Goal: Information Seeking & Learning: Learn about a topic

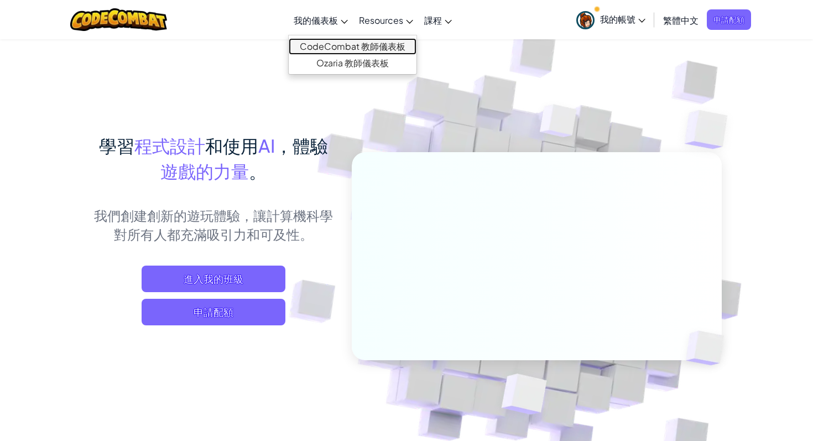
click at [336, 45] on link "CodeCombat 教師儀表板" at bounding box center [353, 46] width 128 height 17
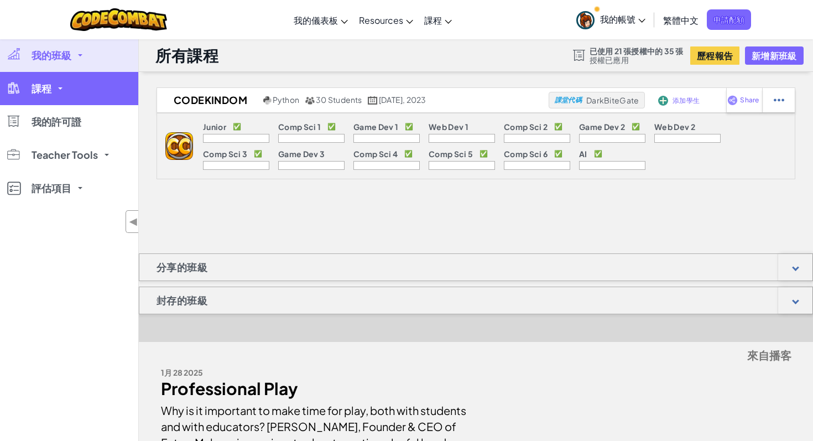
click at [64, 87] on link "課程" at bounding box center [69, 88] width 138 height 33
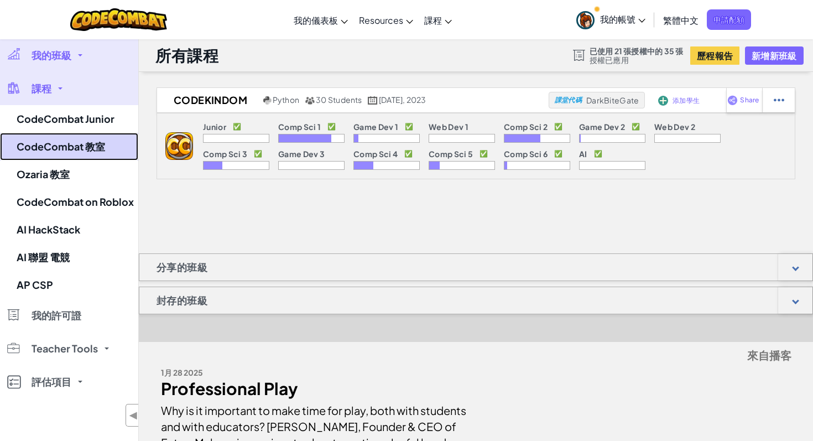
click at [97, 146] on link "CodeCombat 教室" at bounding box center [69, 147] width 138 height 28
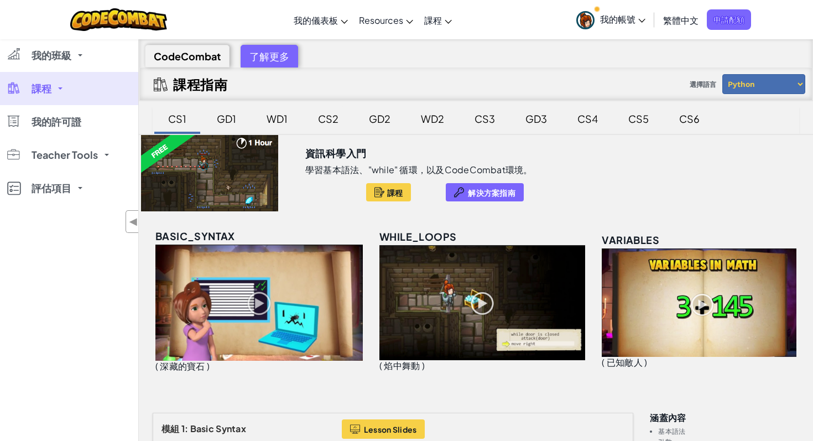
click at [336, 117] on div "CS2" at bounding box center [328, 119] width 43 height 26
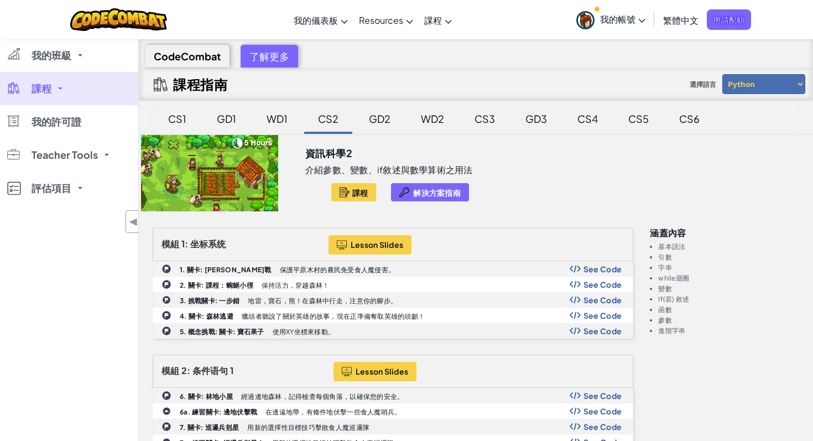
click at [225, 117] on div "GD1" at bounding box center [226, 119] width 41 height 26
